Goal: Information Seeking & Learning: Find specific page/section

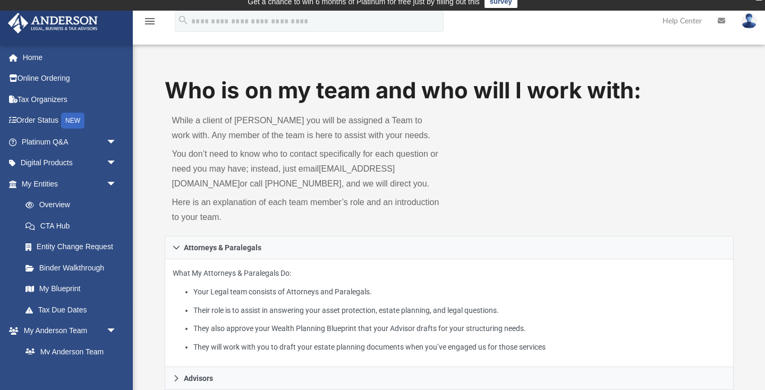
scroll to position [14, 0]
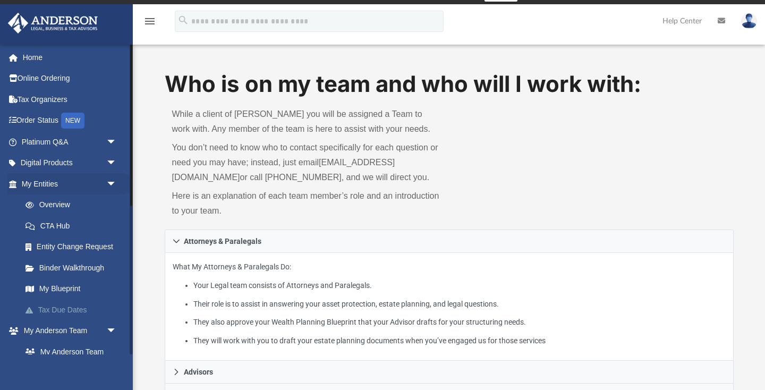
click at [71, 311] on link "Tax Due Dates" at bounding box center [74, 309] width 118 height 21
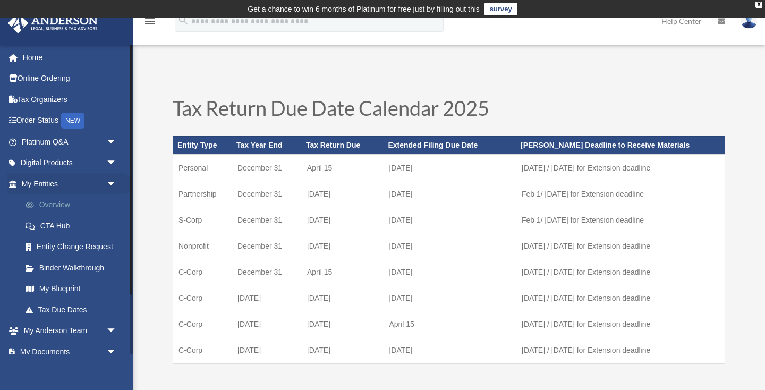
click at [46, 206] on link "Overview" at bounding box center [74, 204] width 118 height 21
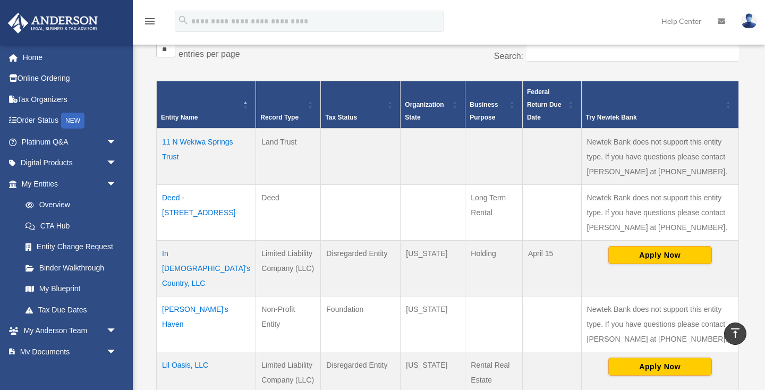
scroll to position [205, 0]
